Goal: Find specific page/section: Find specific page/section

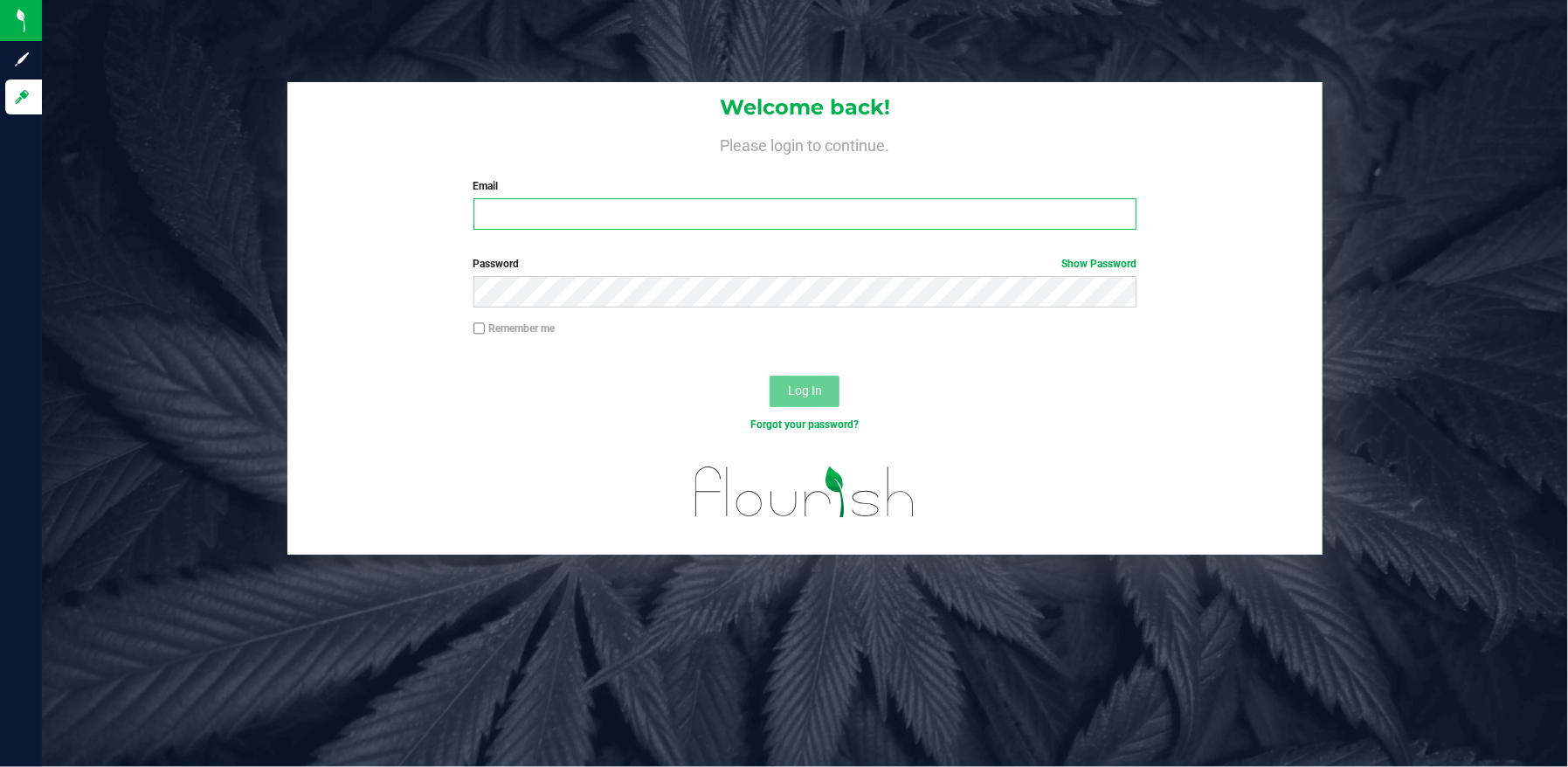
type input "sunshine.blair@nativenationscannabis.com"
click at [785, 385] on button "Log In" at bounding box center [805, 391] width 70 height 32
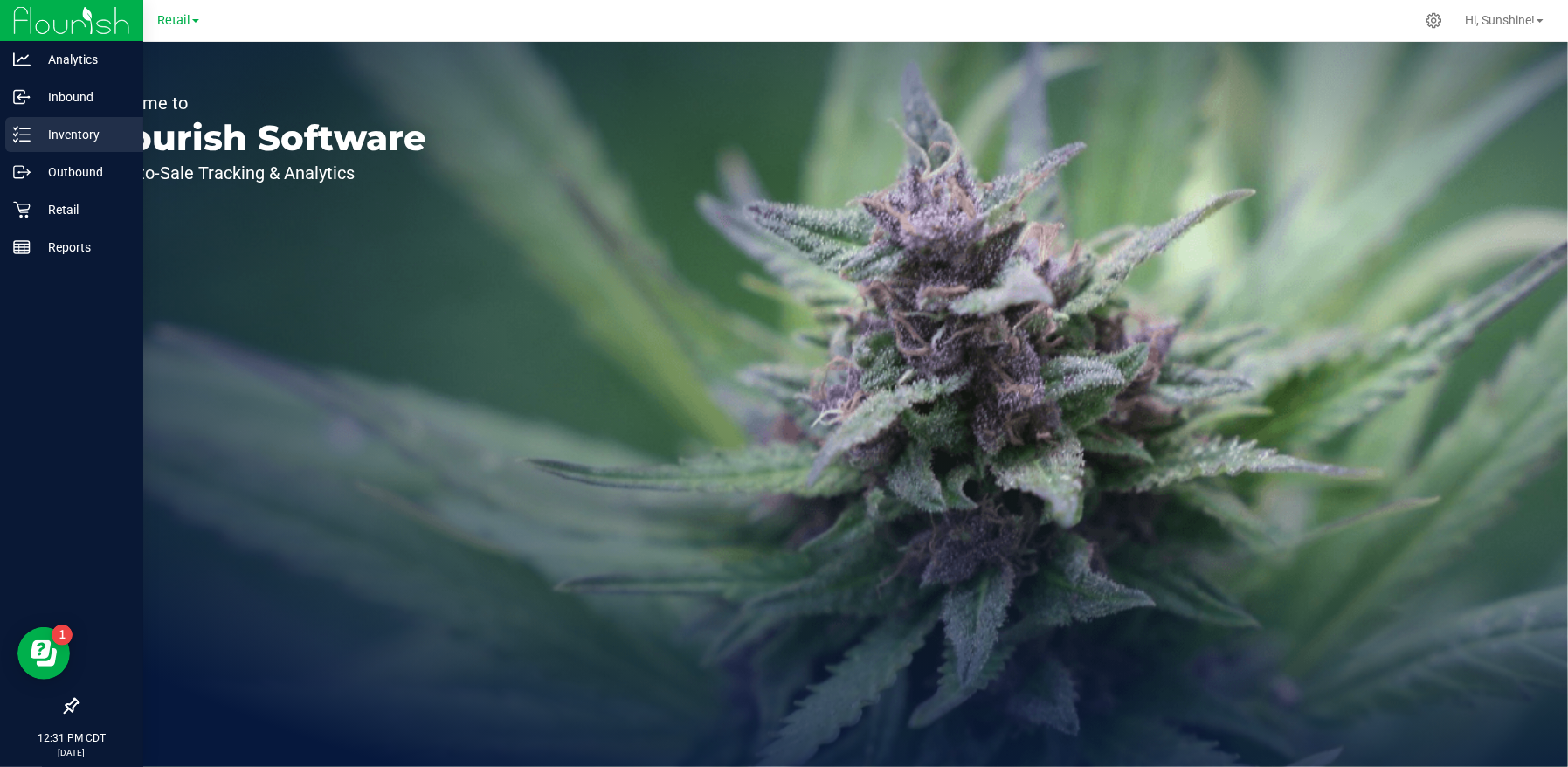
click at [79, 126] on p "Inventory" at bounding box center [83, 134] width 104 height 21
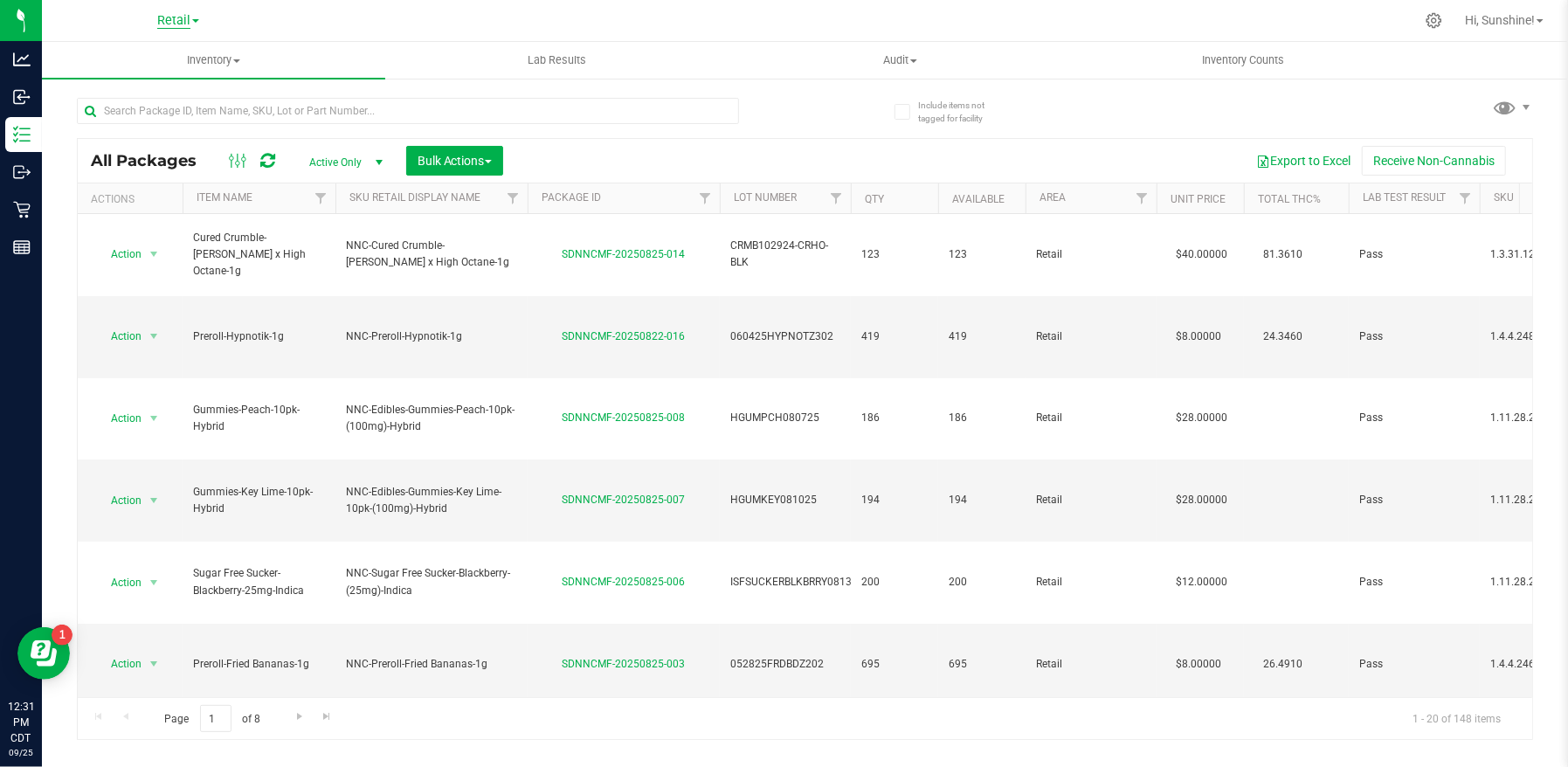
click at [186, 20] on span "Retail" at bounding box center [174, 21] width 33 height 15
click at [176, 77] on link "Manufacturing" at bounding box center [177, 85] width 255 height 23
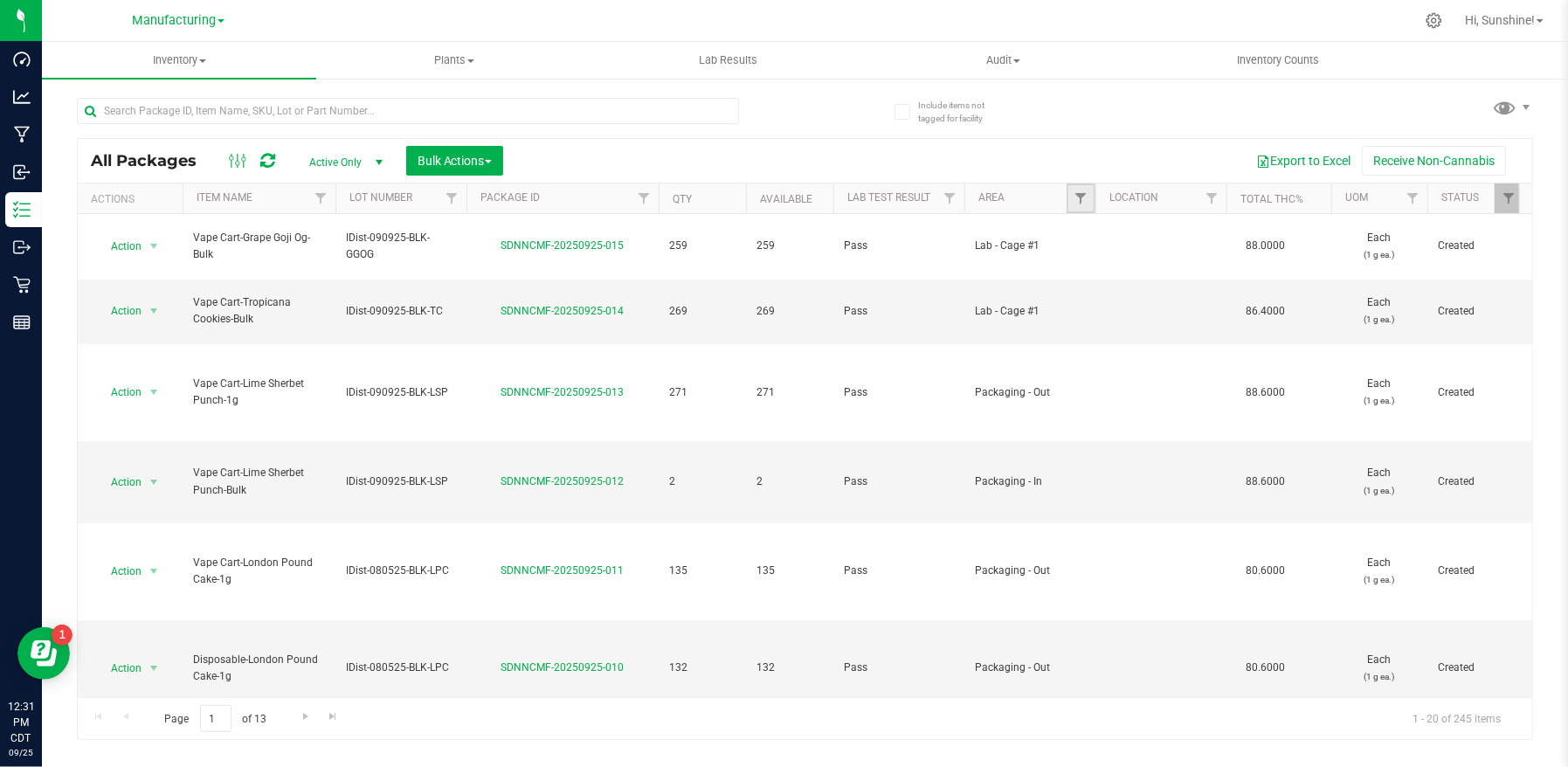
click at [1085, 209] on link "Filter" at bounding box center [1081, 198] width 29 height 30
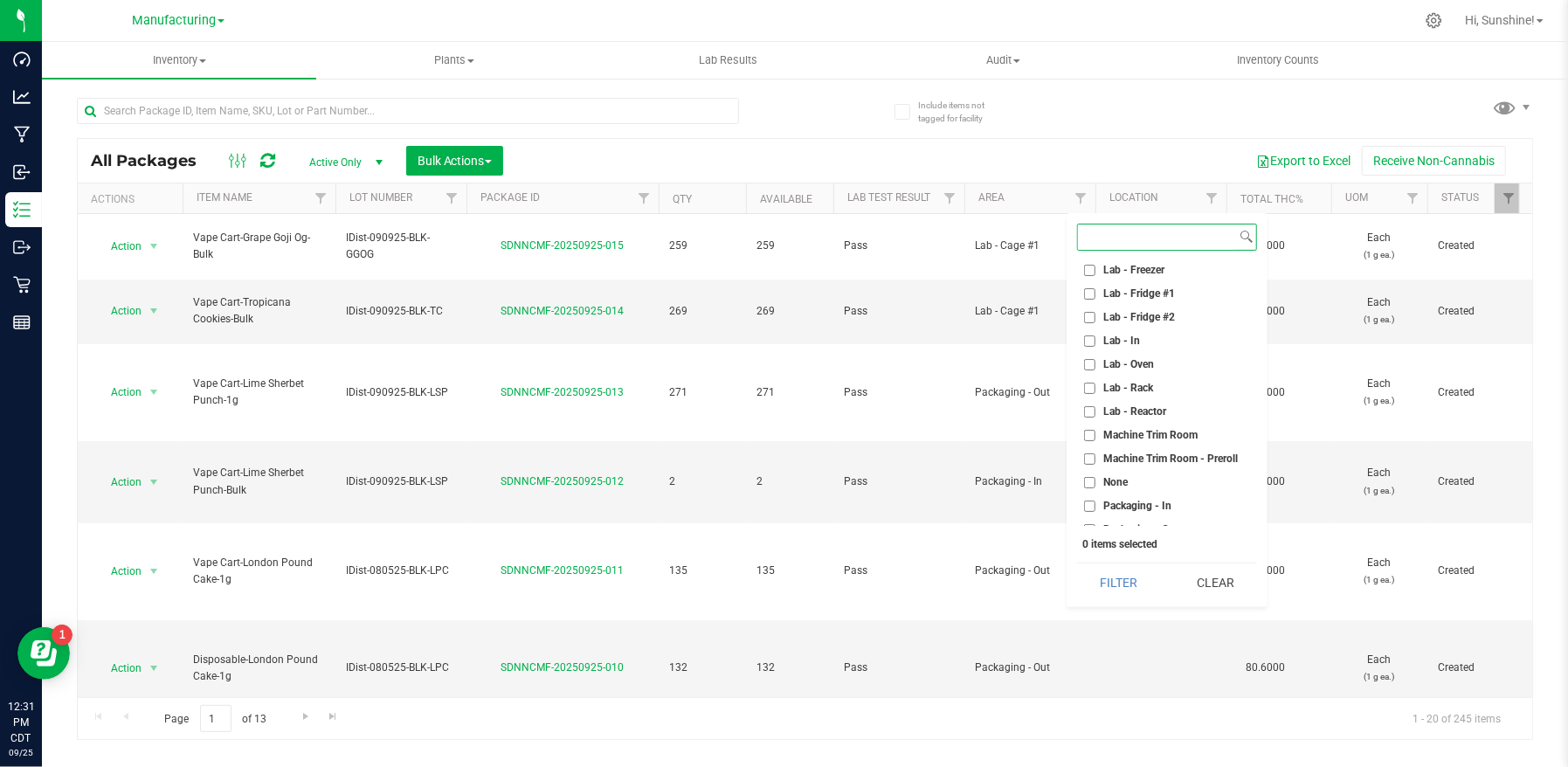
scroll to position [348, 0]
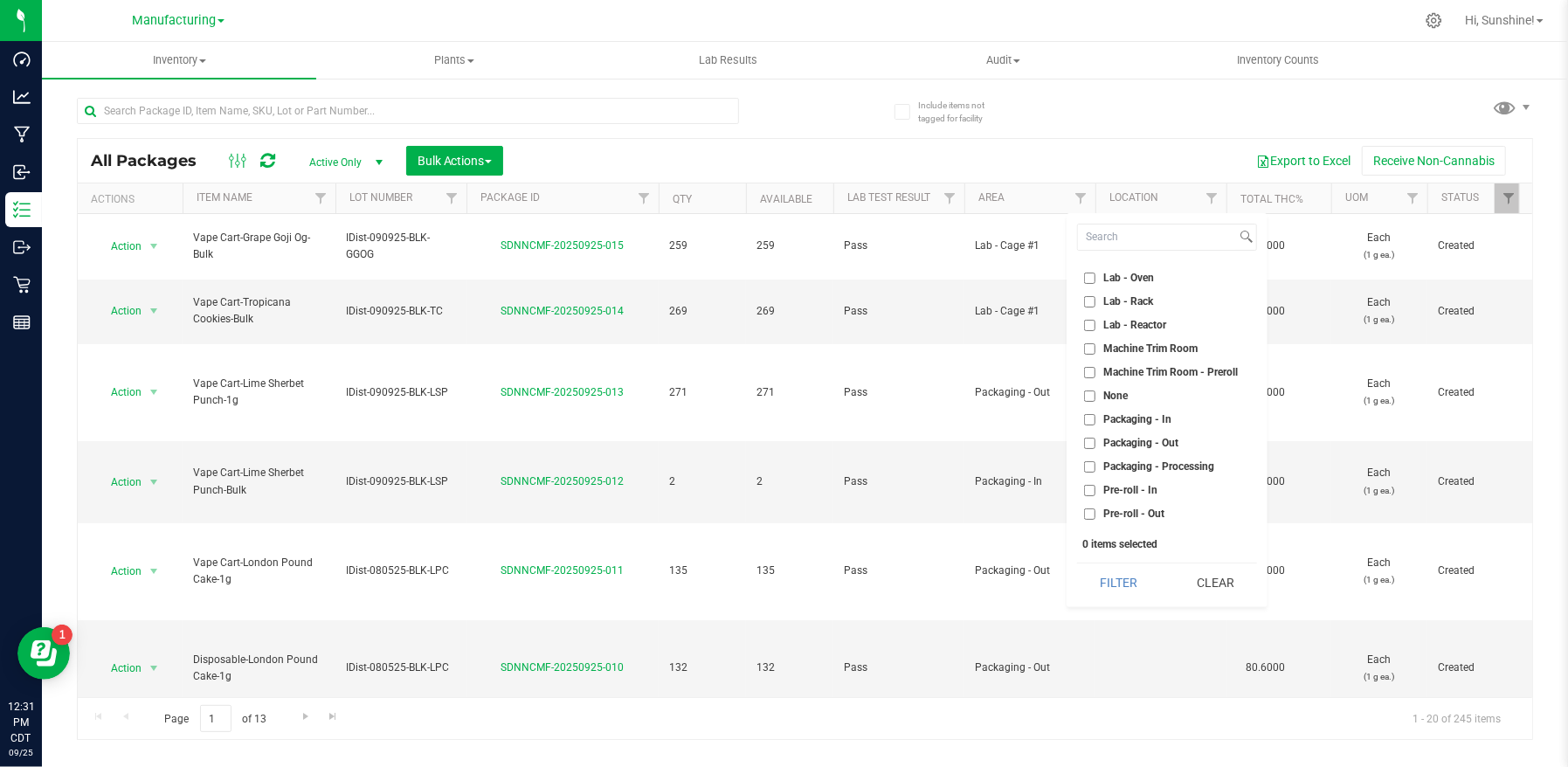
click at [1091, 443] on input "Packaging - Out" at bounding box center [1090, 443] width 12 height 12
checkbox input "true"
click at [1089, 592] on button "Filter" at bounding box center [1119, 582] width 84 height 39
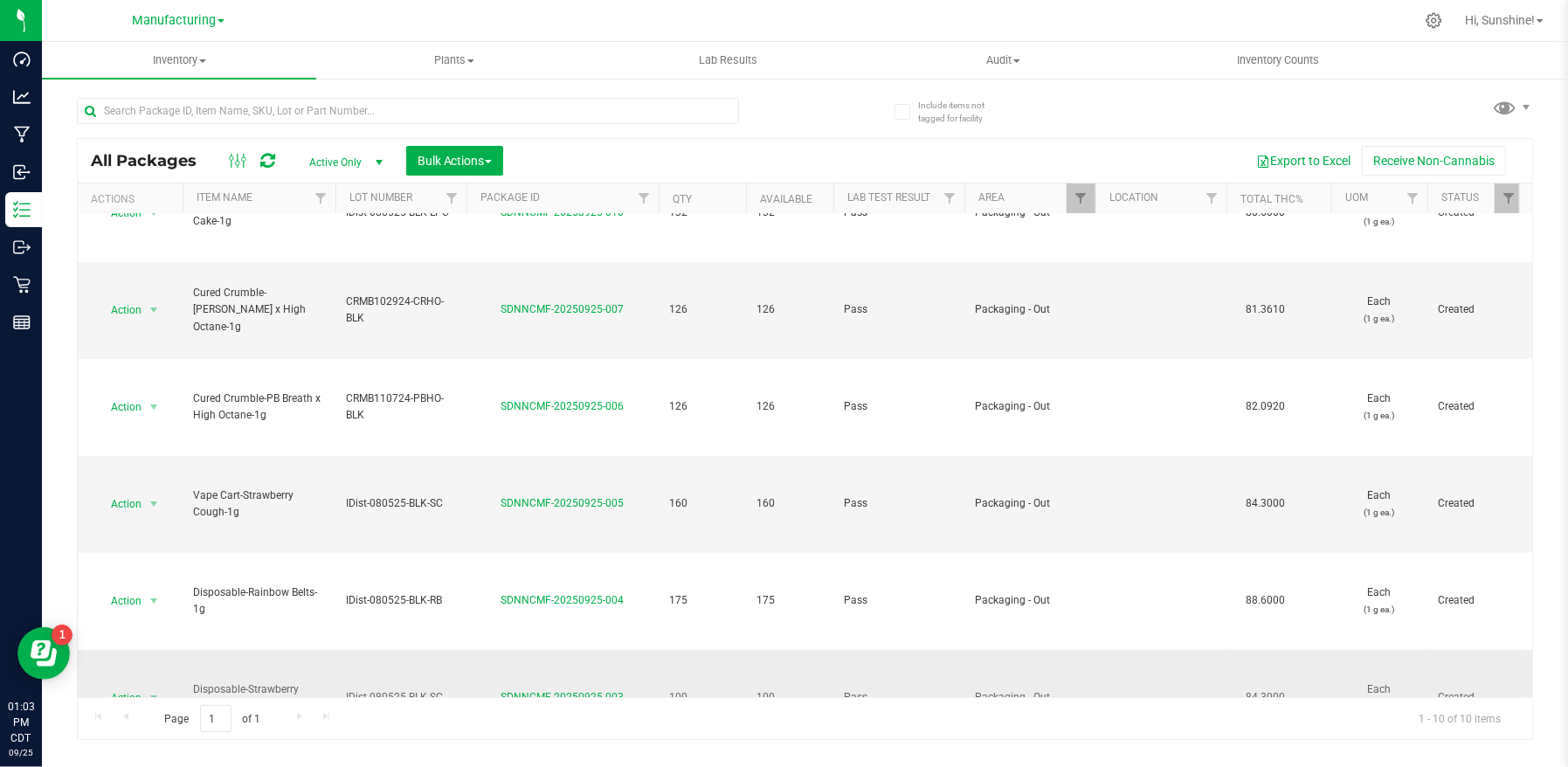
scroll to position [224, 0]
